Goal: Use online tool/utility

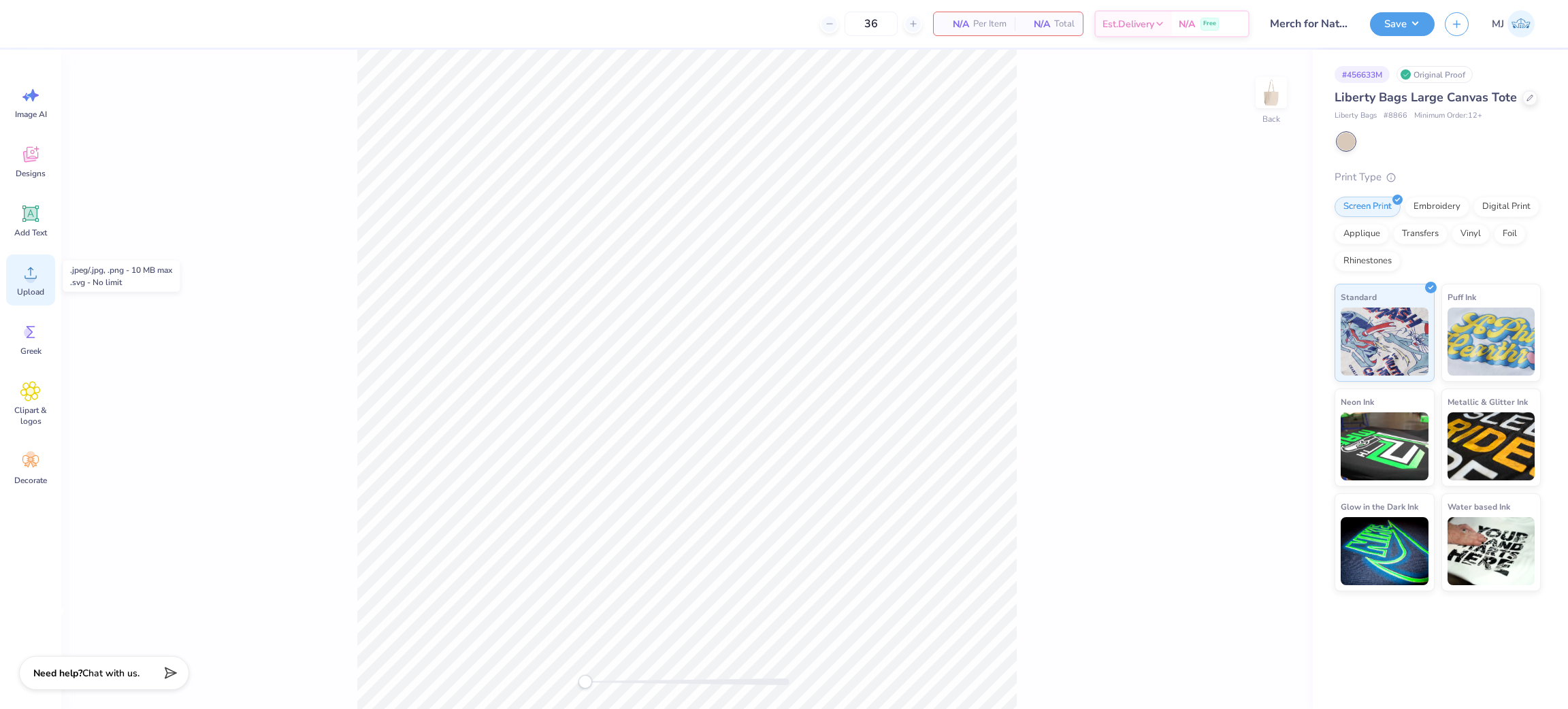
click at [18, 283] on div "Upload" at bounding box center [31, 280] width 49 height 51
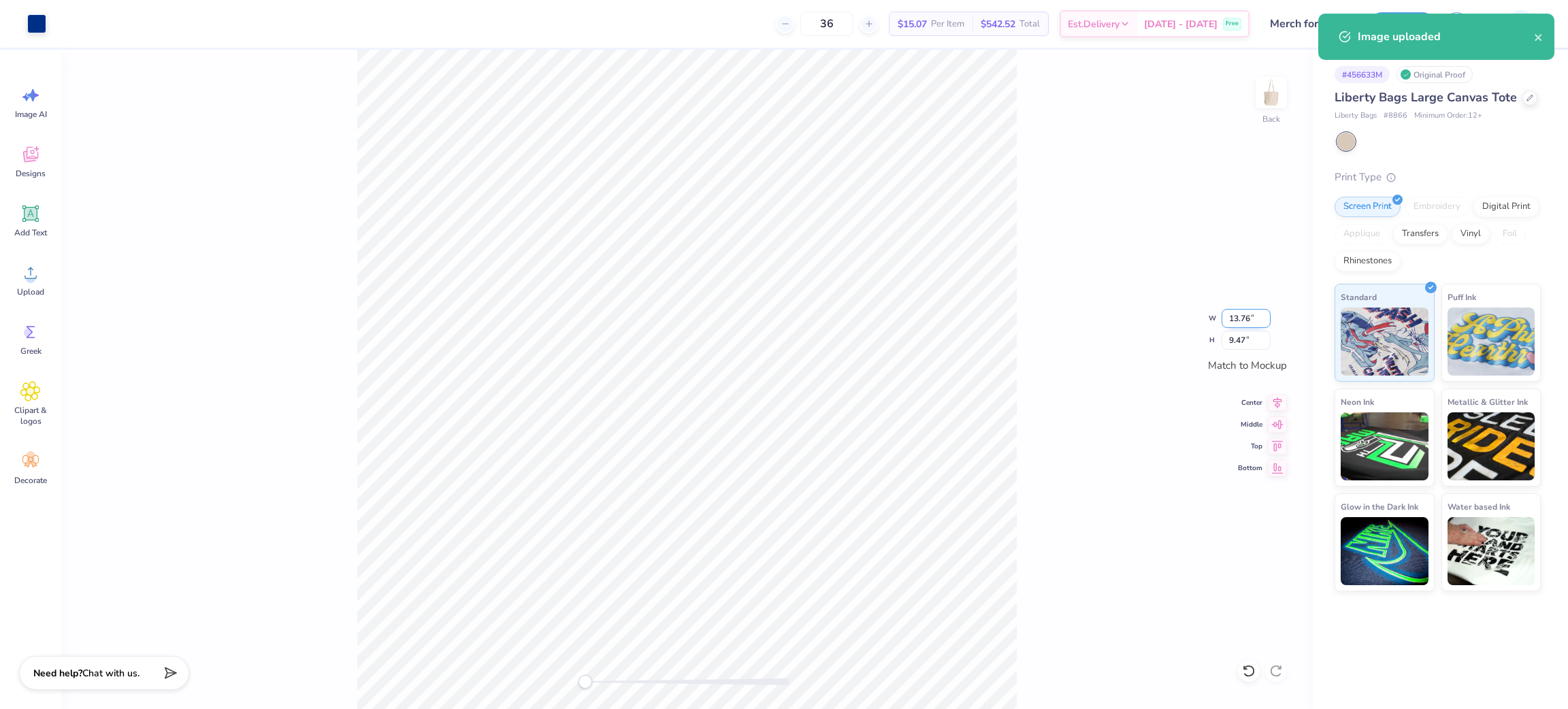
click at [1232, 316] on input "13.76" at bounding box center [1246, 318] width 49 height 19
click at [1232, 314] on input "13.76" at bounding box center [1246, 318] width 49 height 19
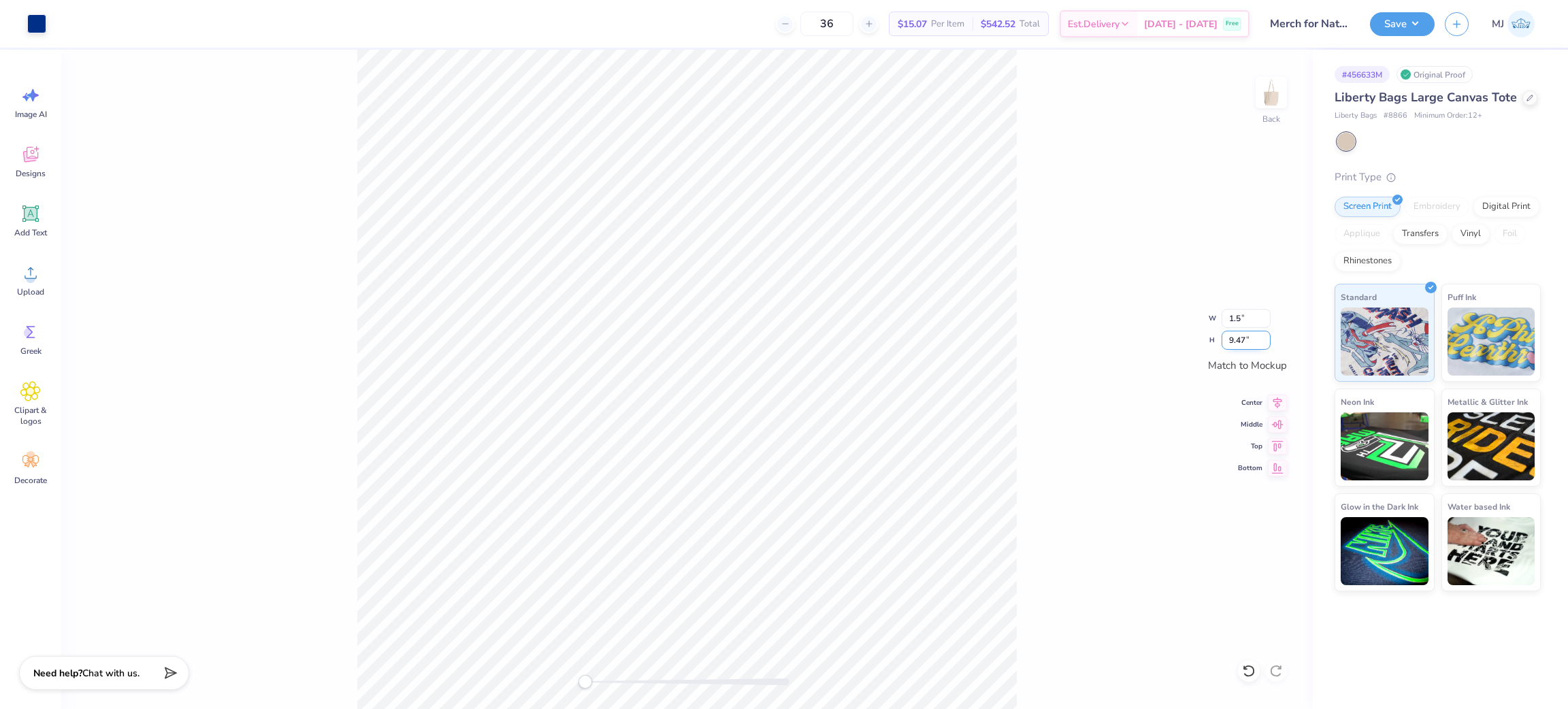
type input "1.50"
type input "1.03"
click at [1230, 334] on input "1.03" at bounding box center [1246, 340] width 49 height 19
click at [1244, 339] on input "1.03" at bounding box center [1246, 340] width 49 height 19
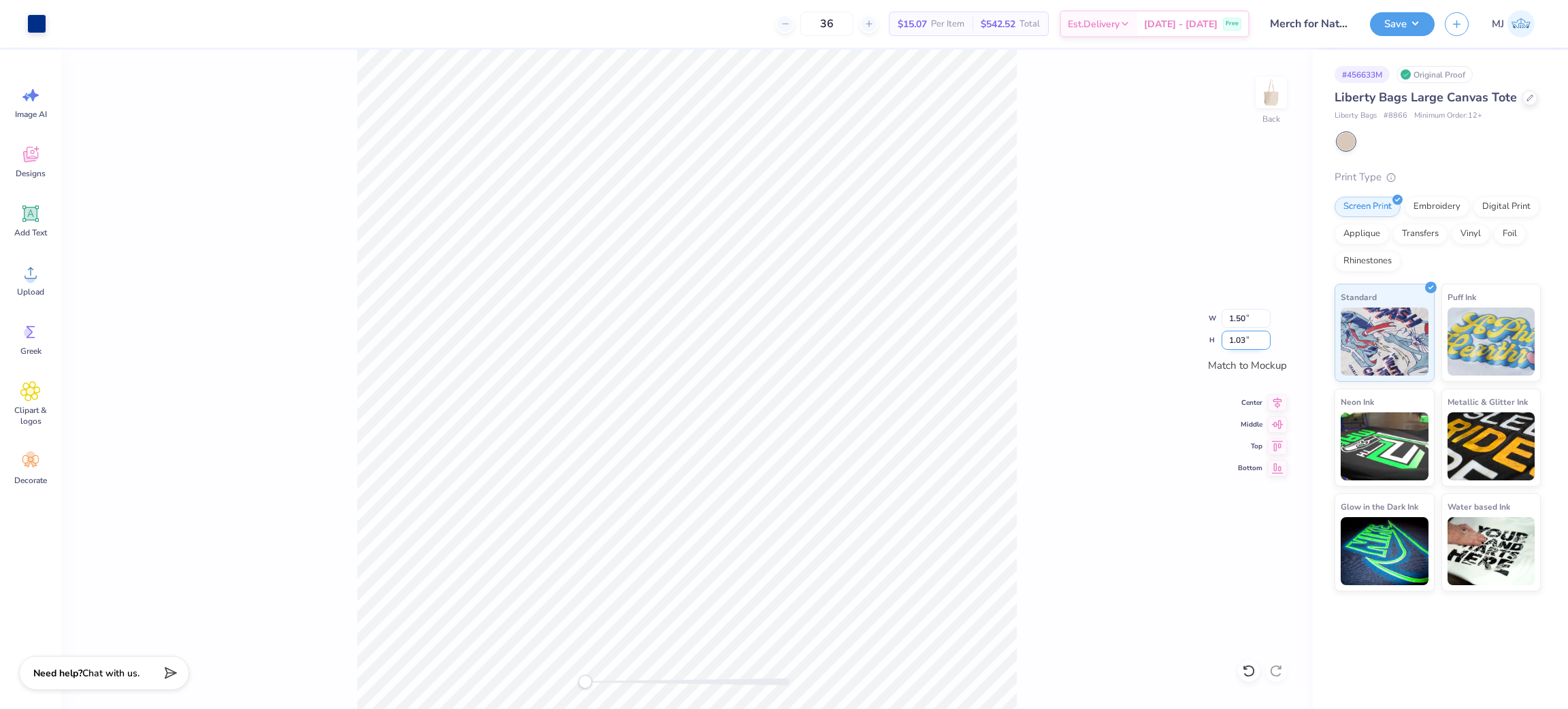
click at [1242, 339] on input "1.03" at bounding box center [1246, 340] width 49 height 19
click at [1235, 317] on input "1.50" at bounding box center [1246, 318] width 49 height 19
type input "12.50"
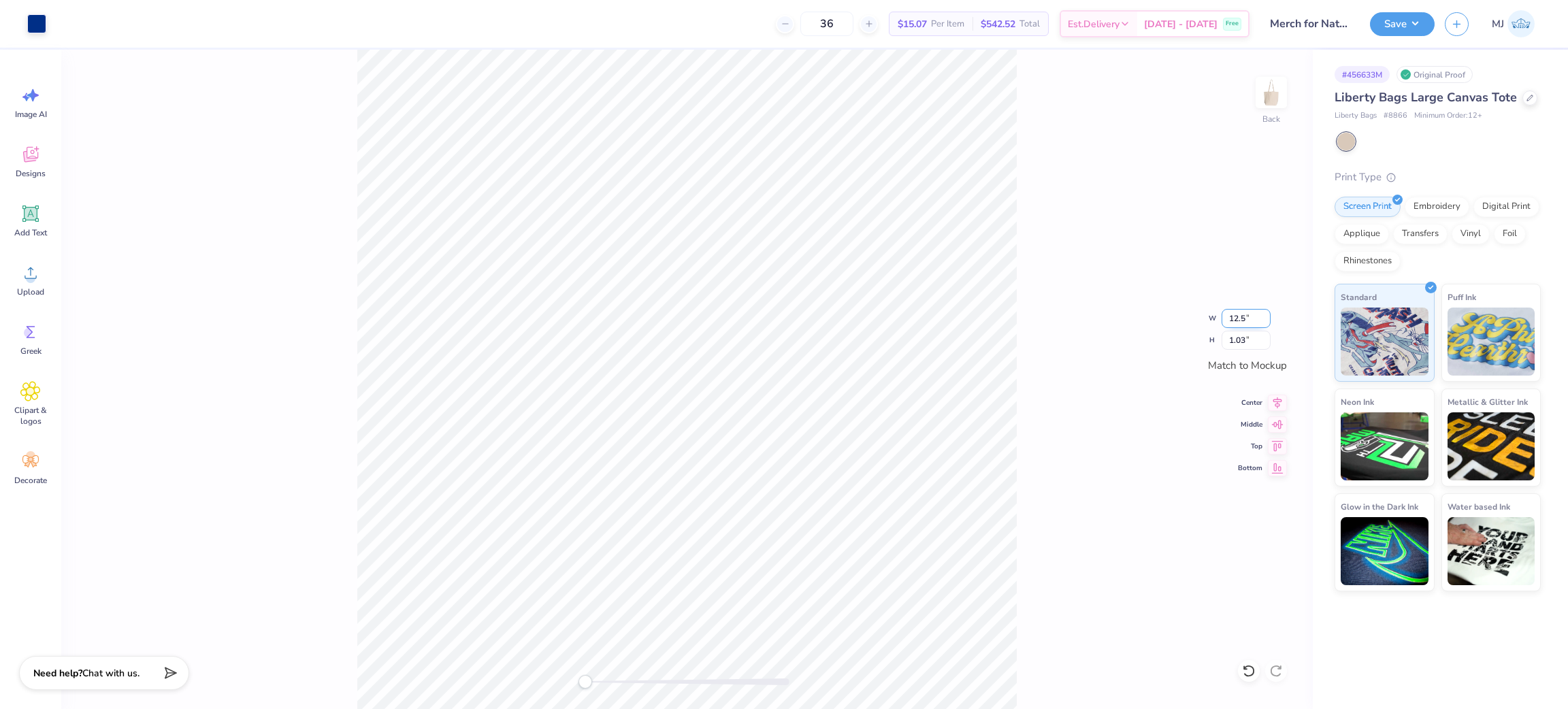
type input "8.60"
click at [1408, 13] on button "Save" at bounding box center [1402, 22] width 64 height 24
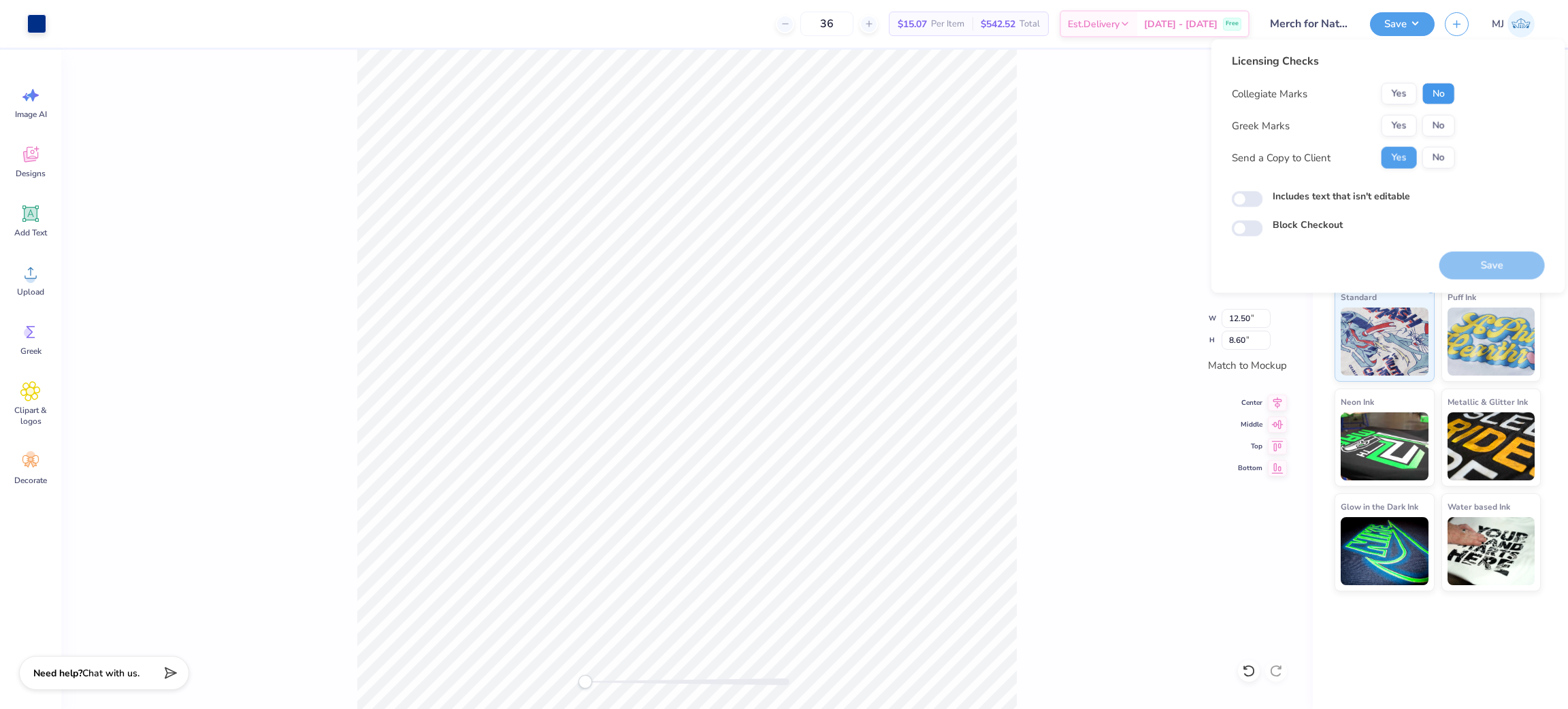
click at [1431, 87] on button "No" at bounding box center [1438, 94] width 33 height 22
drag, startPoint x: 1438, startPoint y: 111, endPoint x: 1441, endPoint y: 125, distance: 14.3
click at [1441, 125] on button "No" at bounding box center [1438, 126] width 33 height 22
click at [1477, 273] on button "Save" at bounding box center [1492, 266] width 105 height 28
